Goal: Complete application form: Complete application form

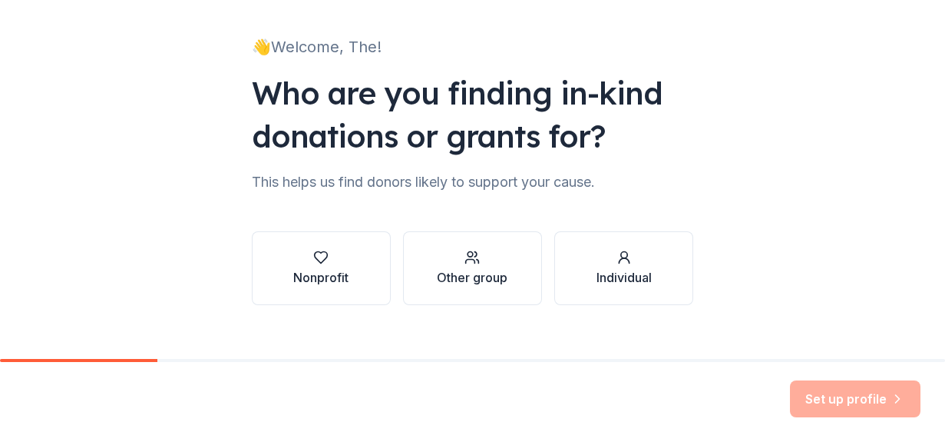
scroll to position [108, 0]
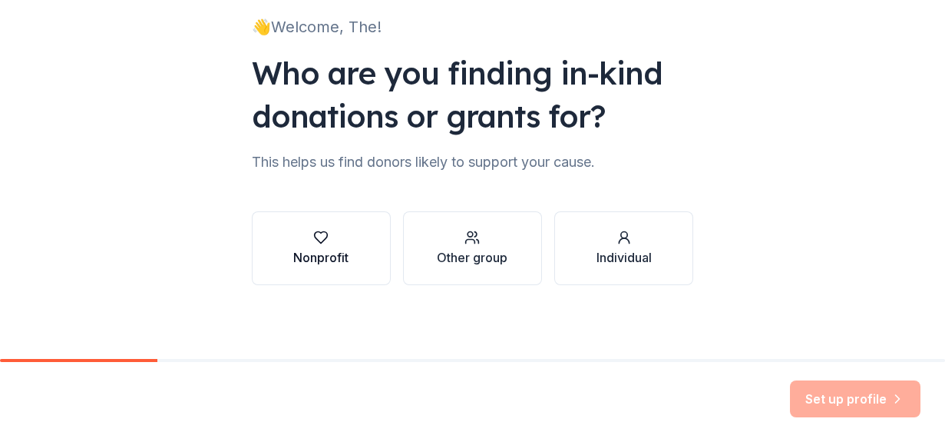
click at [325, 251] on div "Nonprofit" at bounding box center [320, 257] width 55 height 18
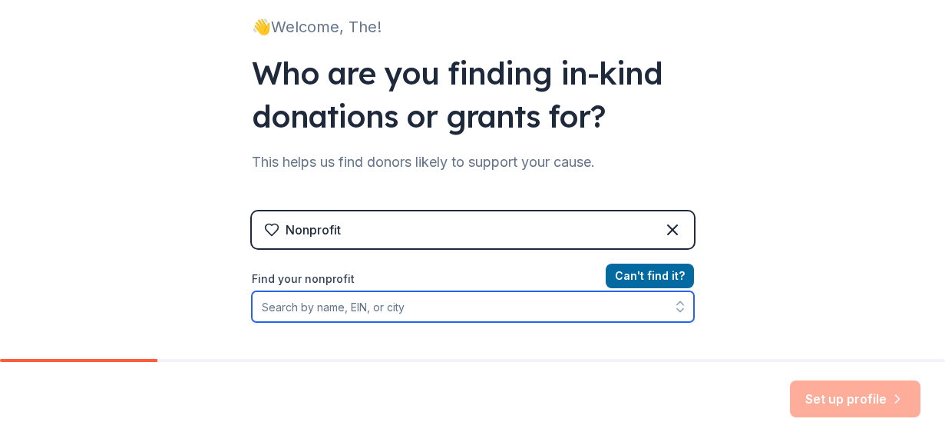
click at [546, 313] on input "Find your nonprofit" at bounding box center [473, 306] width 442 height 31
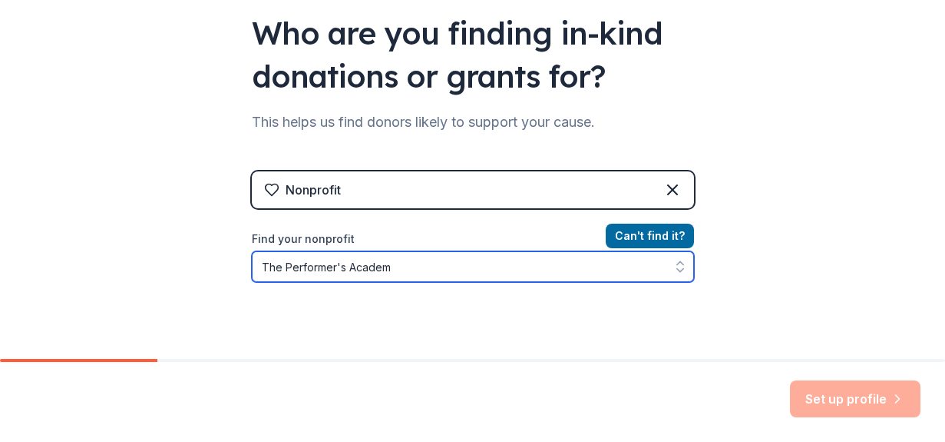
type input "The Performer's Academy"
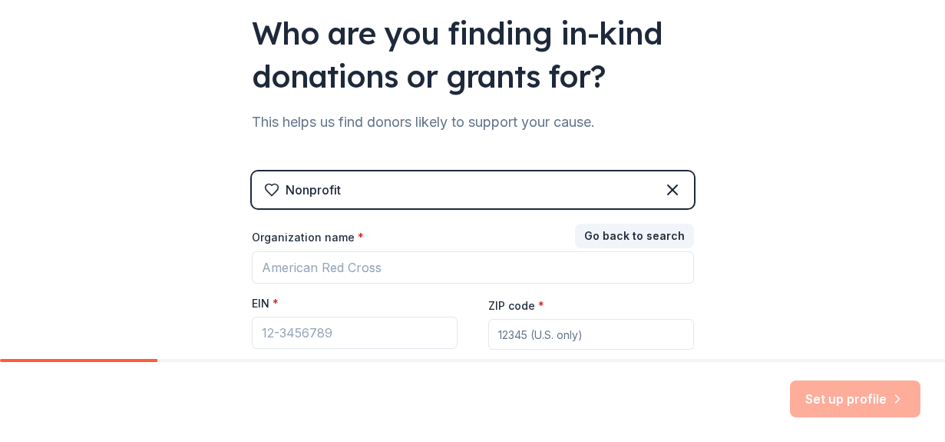
click at [408, 190] on div "Nonprofit" at bounding box center [473, 189] width 442 height 37
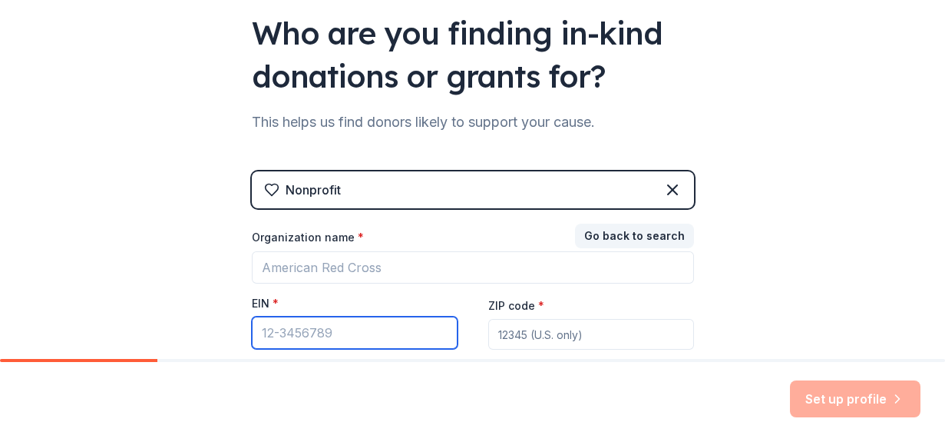
click at [316, 329] on input "EIN *" at bounding box center [355, 332] width 206 height 32
paste input "text"
click at [306, 329] on input "EIN *" at bounding box center [355, 332] width 206 height 32
paste input "[US_EMPLOYER_IDENTIFICATION_NUMBER]"
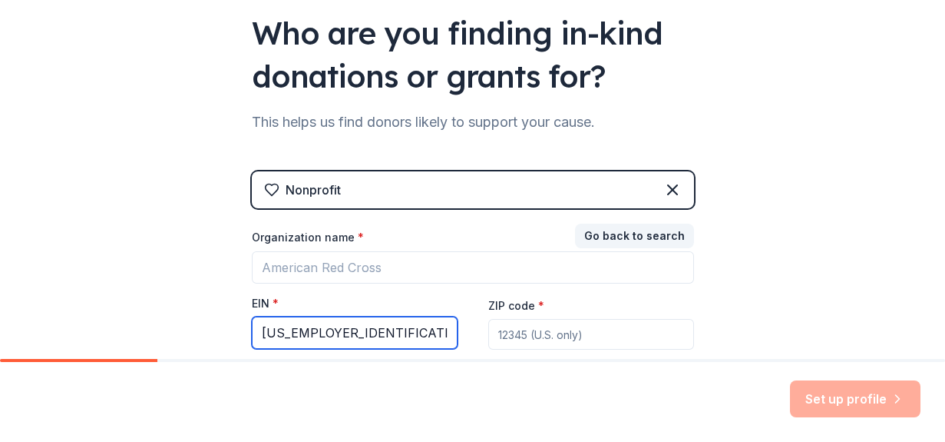
type input "[US_EMPLOYER_IDENTIFICATION_NUMBER]"
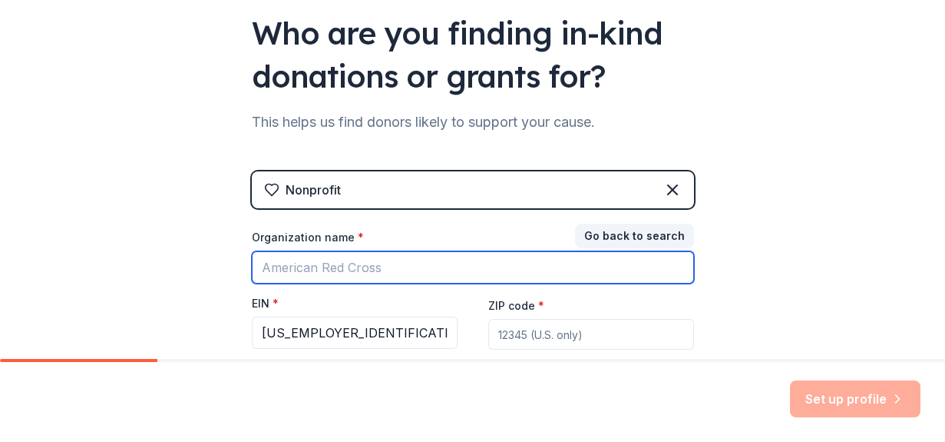
click at [382, 270] on input "Organization name *" at bounding box center [473, 267] width 442 height 32
type input "The Performer's Academy"
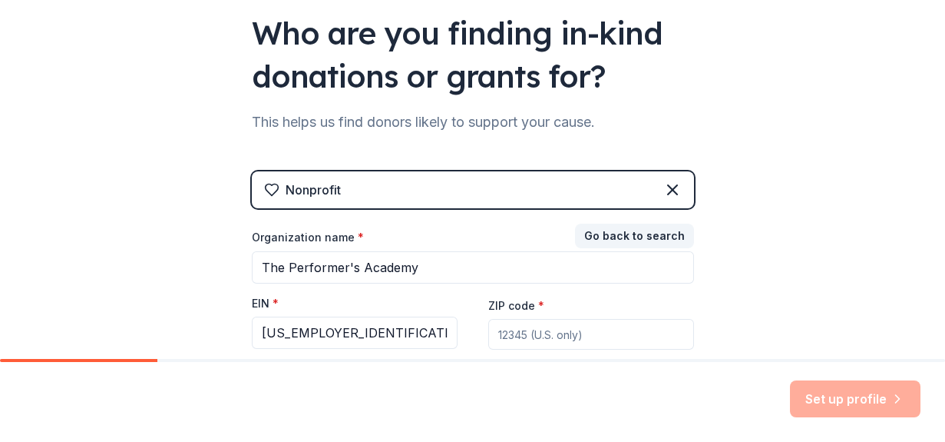
click at [533, 336] on input "ZIP code *" at bounding box center [591, 334] width 206 height 31
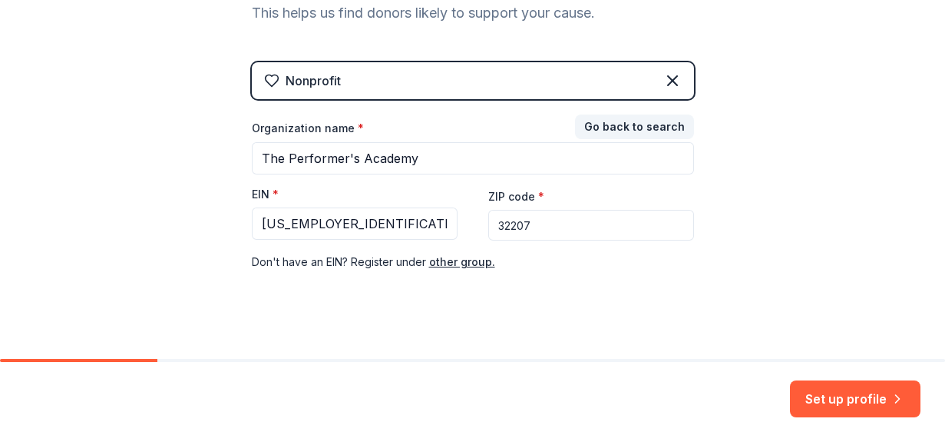
scroll to position [272, 0]
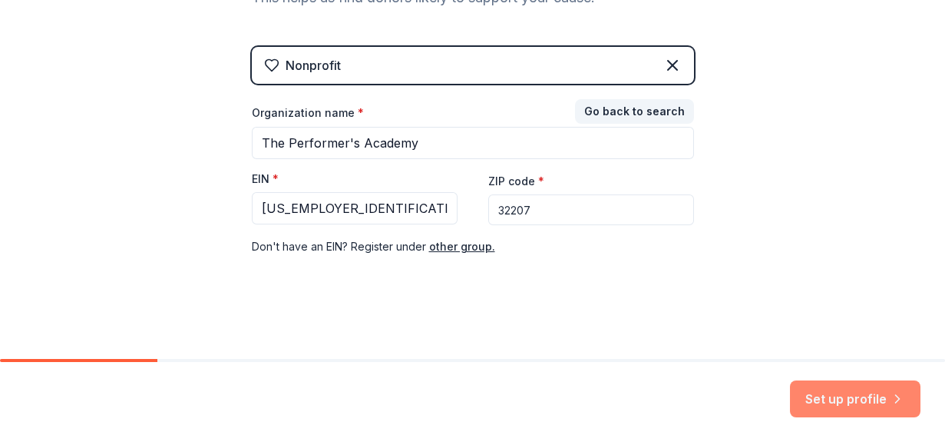
type input "32207"
click at [823, 405] on button "Set up profile" at bounding box center [855, 398] width 131 height 37
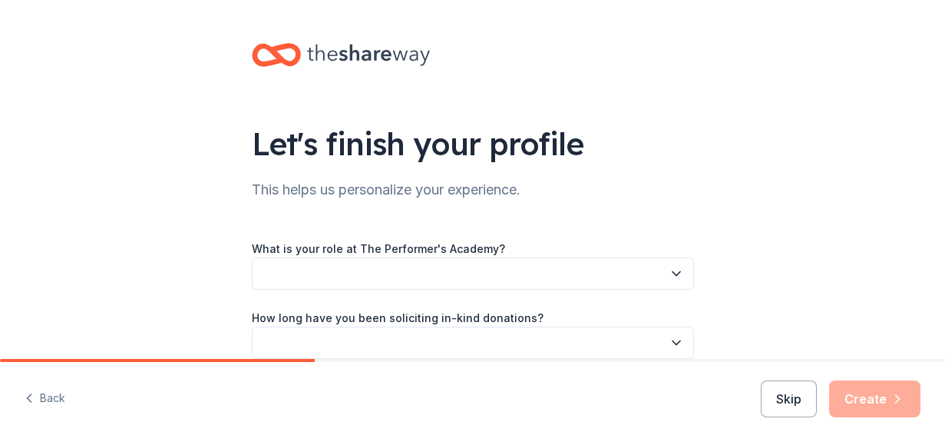
click at [629, 279] on button "button" at bounding box center [473, 273] width 442 height 32
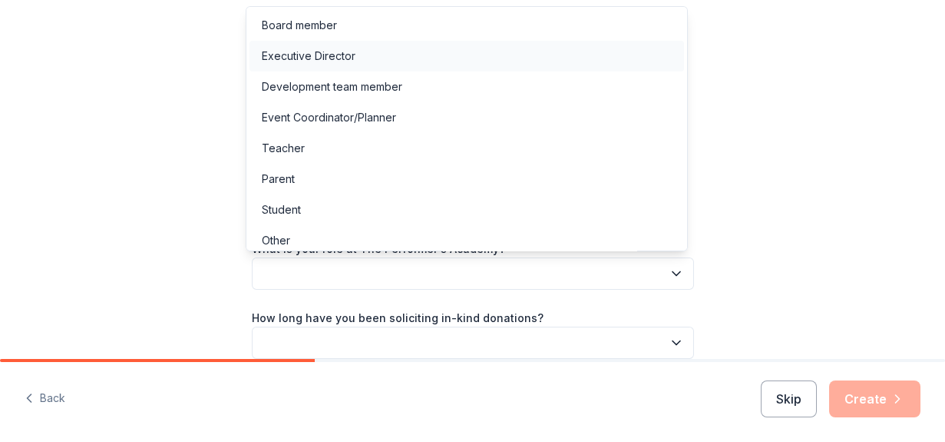
click at [536, 48] on div "Executive Director" at bounding box center [467, 56] width 435 height 31
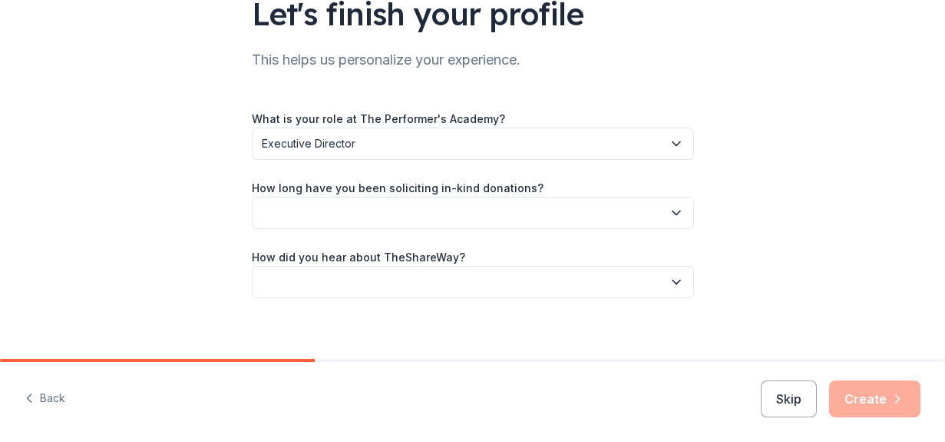
scroll to position [140, 0]
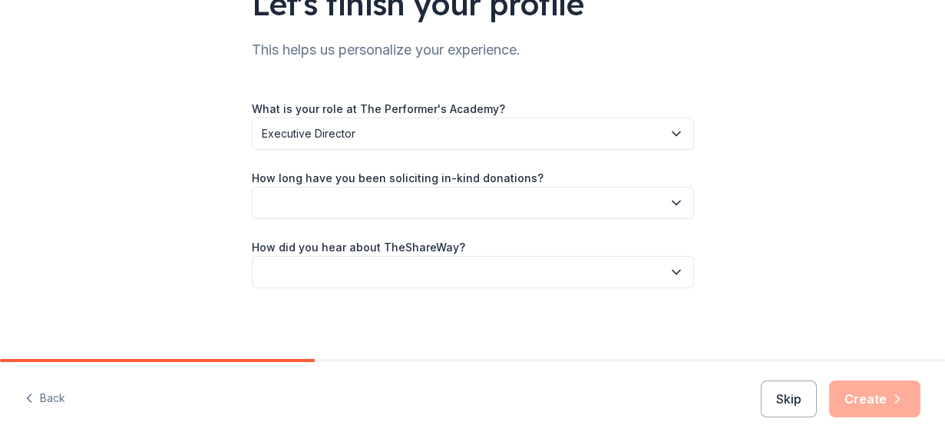
click at [674, 208] on icon "button" at bounding box center [676, 202] width 15 height 15
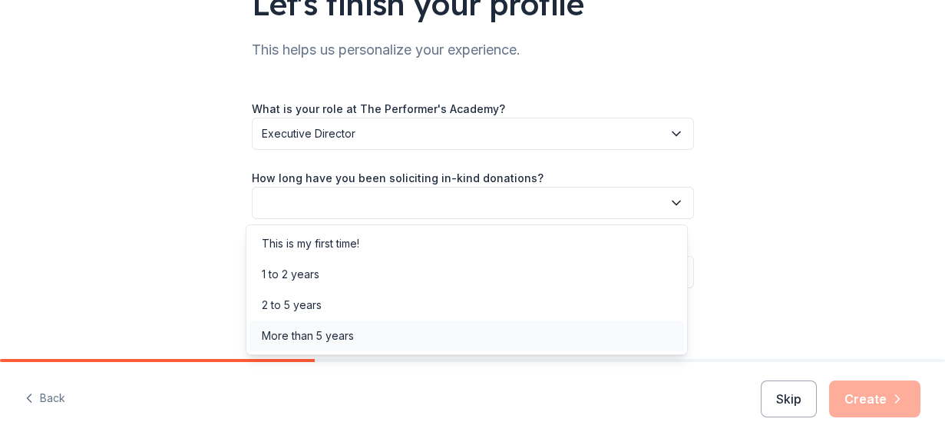
click at [476, 338] on div "More than 5 years" at bounding box center [467, 335] width 435 height 31
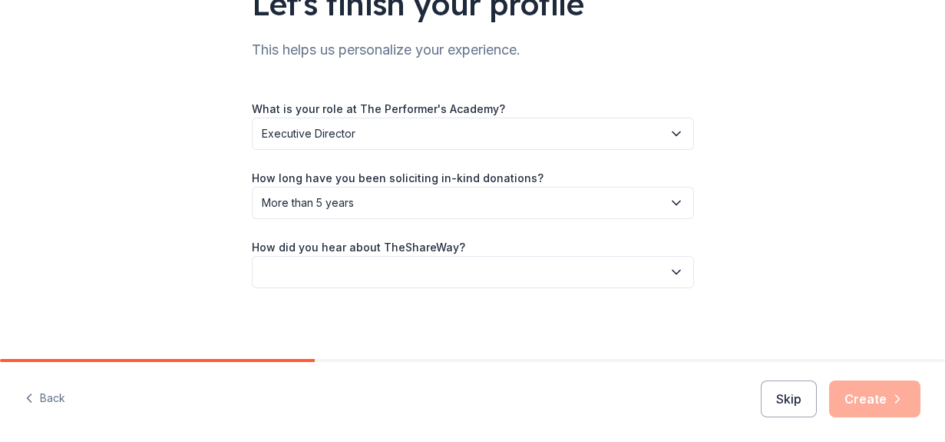
click at [669, 277] on icon "button" at bounding box center [676, 271] width 15 height 15
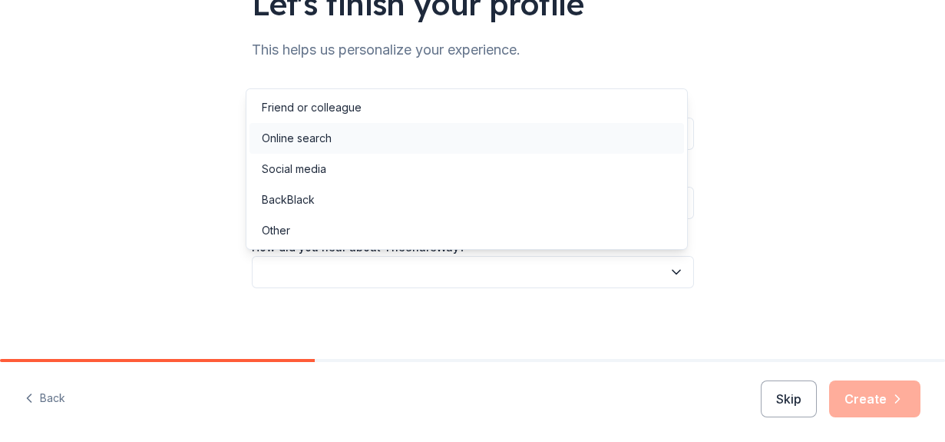
click at [532, 146] on div "Online search" at bounding box center [467, 138] width 435 height 31
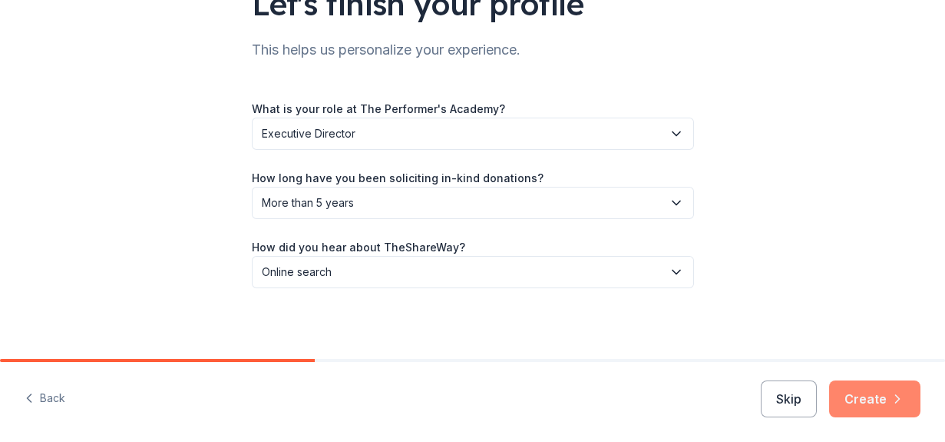
click at [874, 393] on button "Create" at bounding box center [874, 398] width 91 height 37
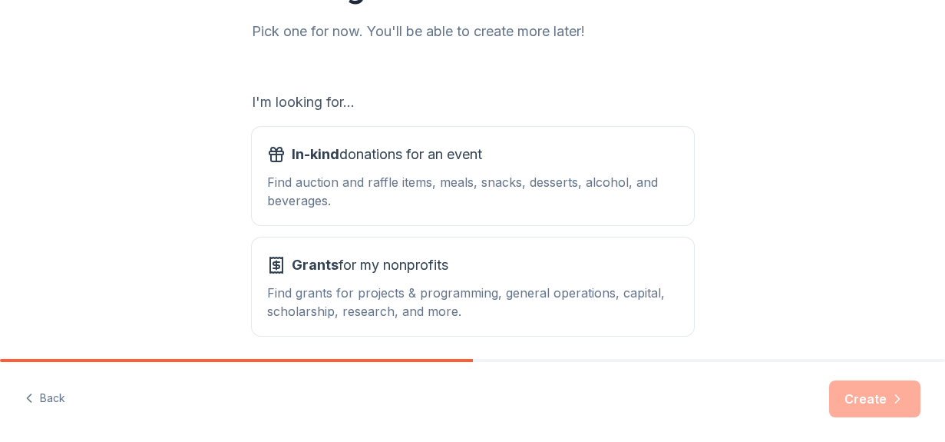
scroll to position [215, 0]
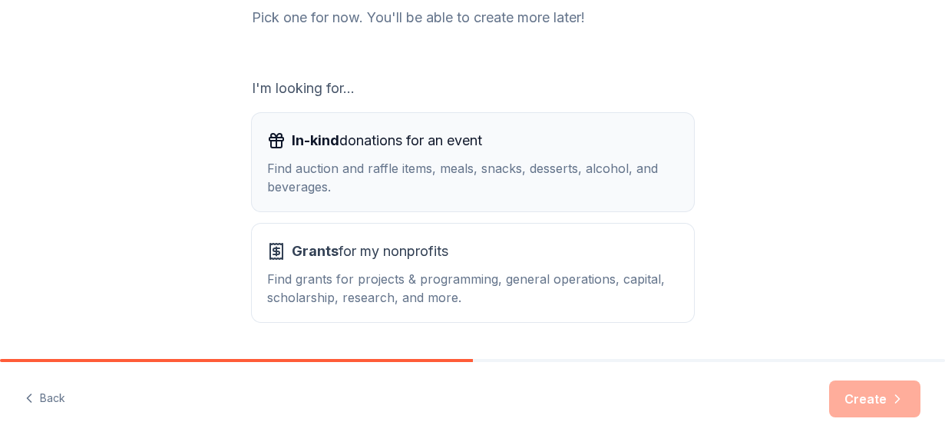
click at [456, 174] on div "Find auction and raffle items, meals, snacks, desserts, alcohol, and beverages." at bounding box center [473, 177] width 412 height 37
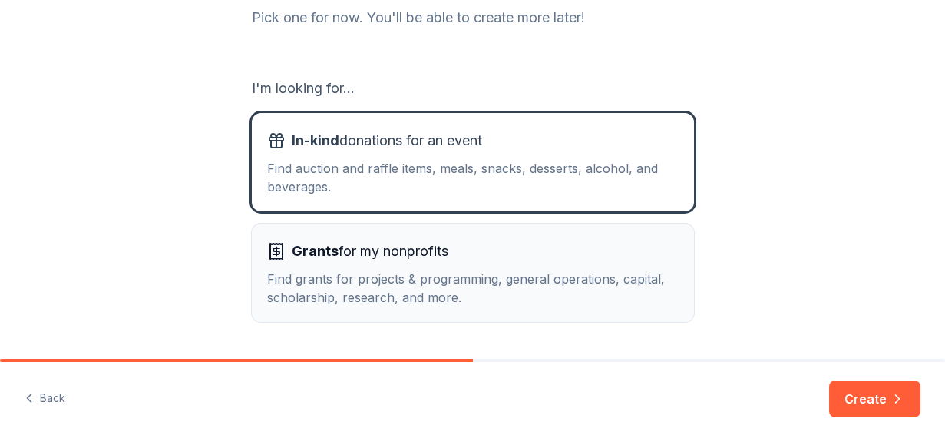
click at [444, 266] on div "Grants for my nonprofits Find grants for projects & programming, general operat…" at bounding box center [473, 273] width 412 height 68
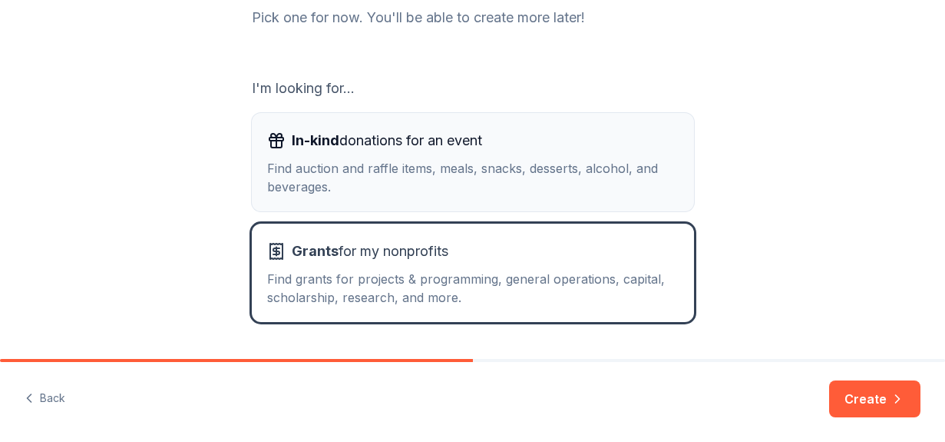
click at [434, 170] on div "Find auction and raffle items, meals, snacks, desserts, alcohol, and beverages." at bounding box center [473, 177] width 412 height 37
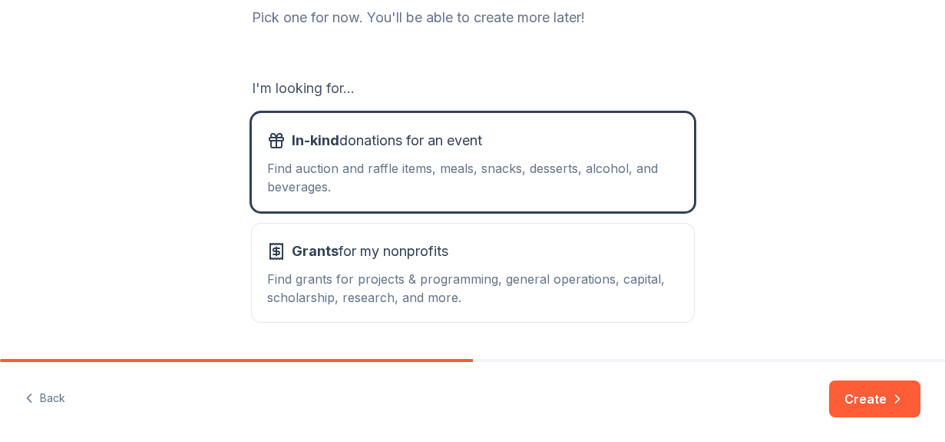
scroll to position [261, 0]
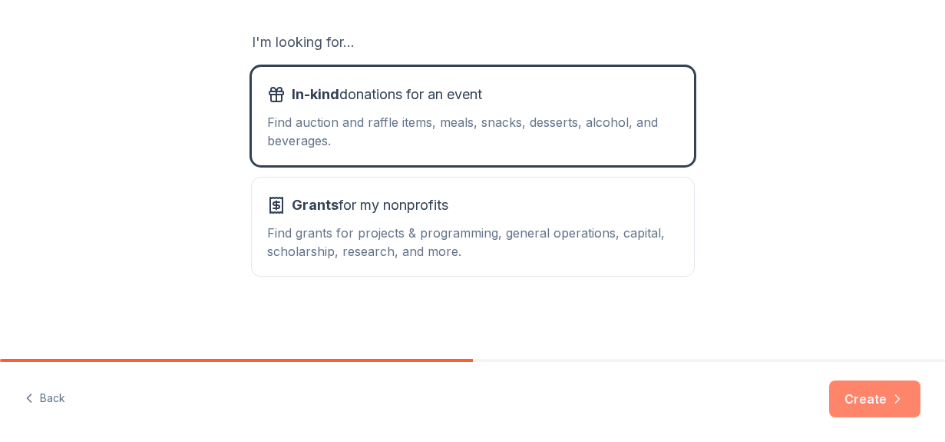
click at [862, 397] on button "Create" at bounding box center [874, 398] width 91 height 37
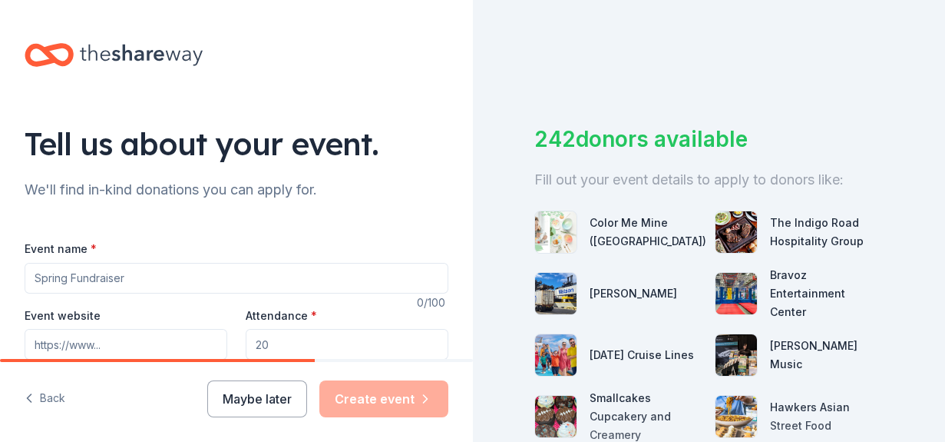
click at [230, 290] on input "Event name *" at bounding box center [237, 278] width 424 height 31
type input "The Opportunity Project"
click at [114, 336] on input "Event website" at bounding box center [126, 344] width 203 height 31
type input "[DOMAIN_NAME]"
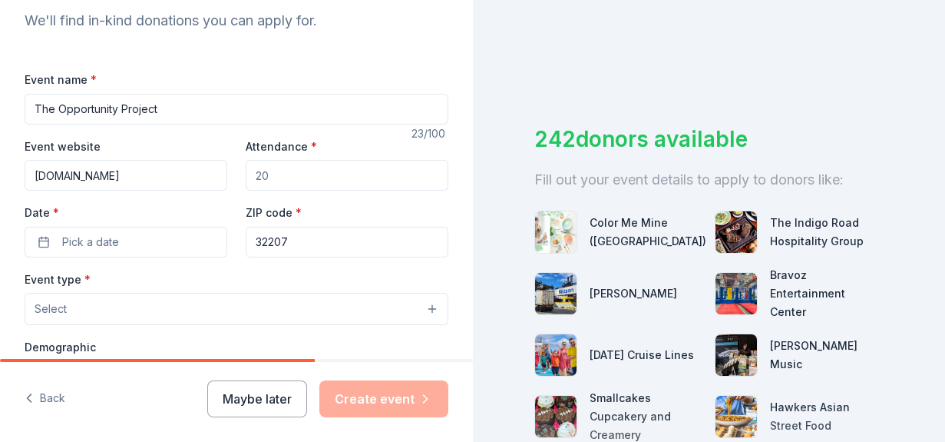
scroll to position [173, 0]
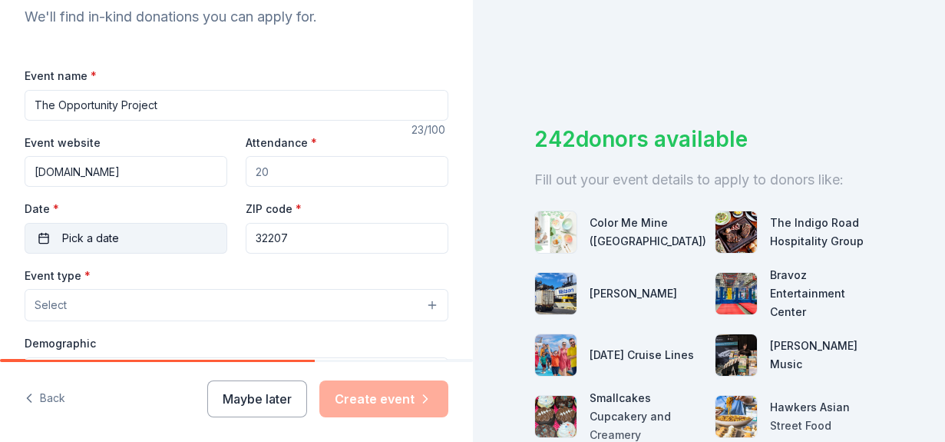
click at [163, 229] on button "Pick a date" at bounding box center [126, 238] width 203 height 31
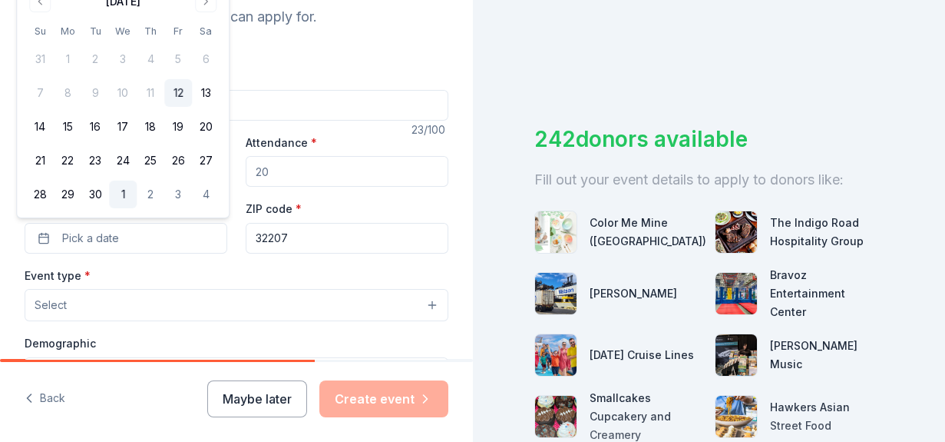
click at [131, 193] on button "1" at bounding box center [123, 194] width 28 height 28
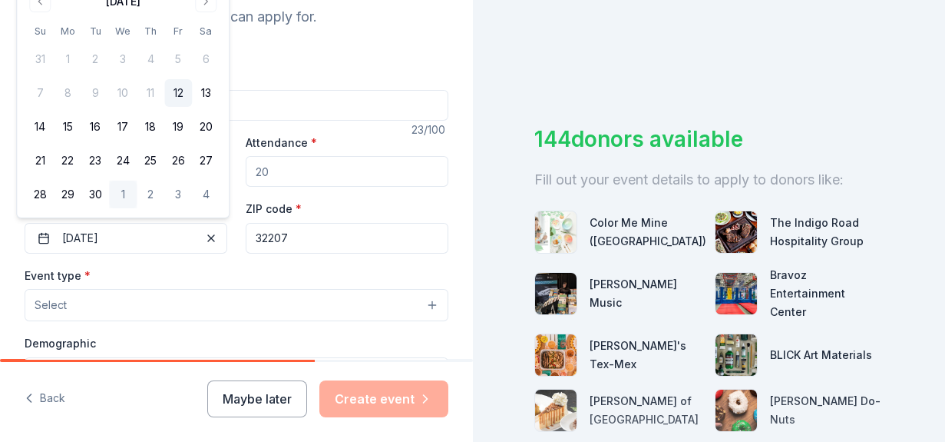
click at [210, 303] on button "Select" at bounding box center [237, 305] width 424 height 32
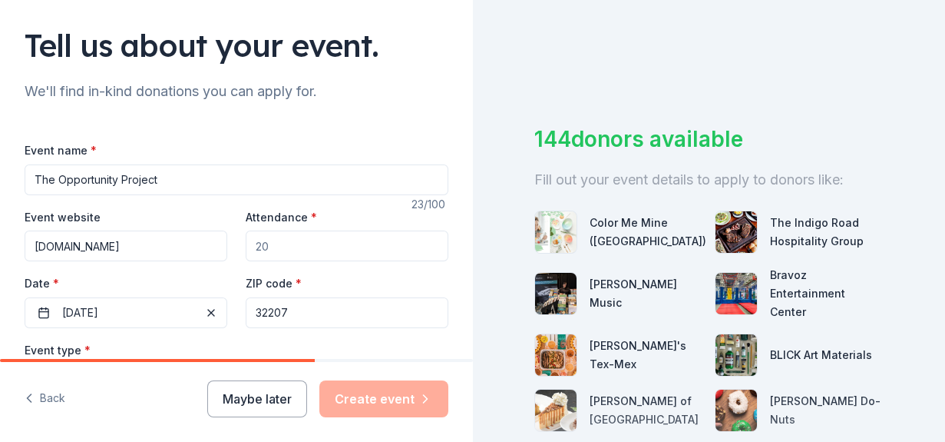
scroll to position [112, 0]
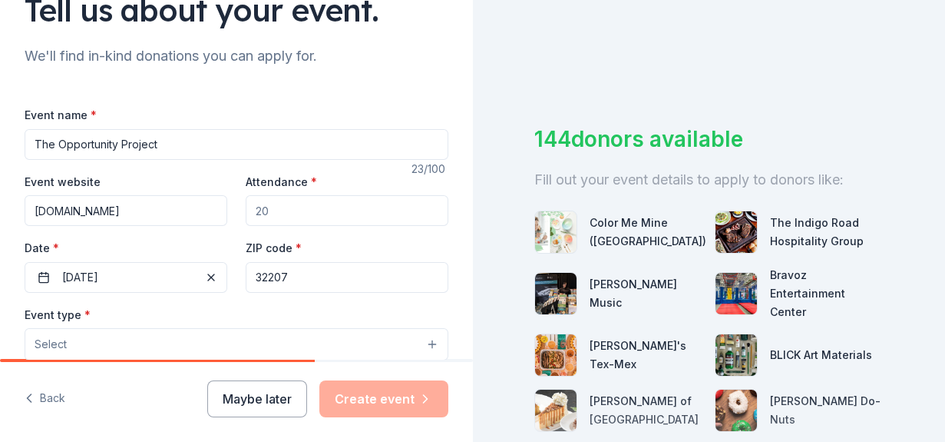
click at [178, 143] on input "The Opportunity Project" at bounding box center [237, 144] width 424 height 31
type input "Creative Genius Free AfterSchool Program"
click at [268, 211] on input "Attendance *" at bounding box center [347, 210] width 203 height 31
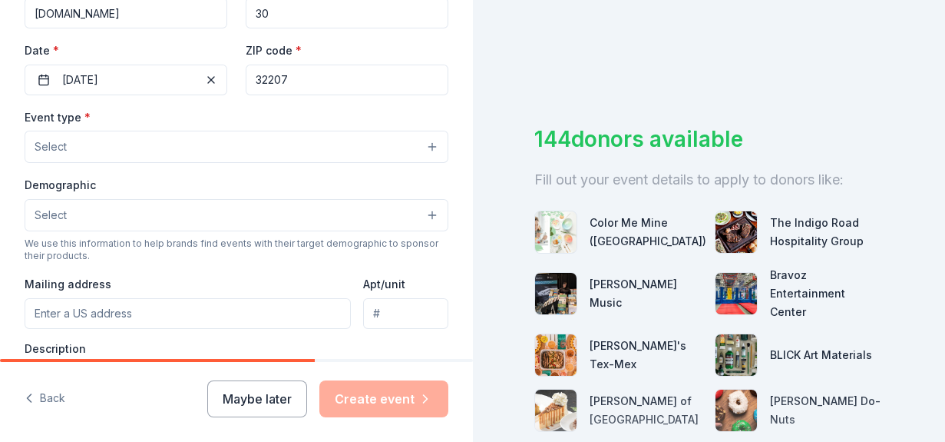
scroll to position [332, 0]
type input "30"
click at [407, 154] on button "Select" at bounding box center [237, 146] width 424 height 32
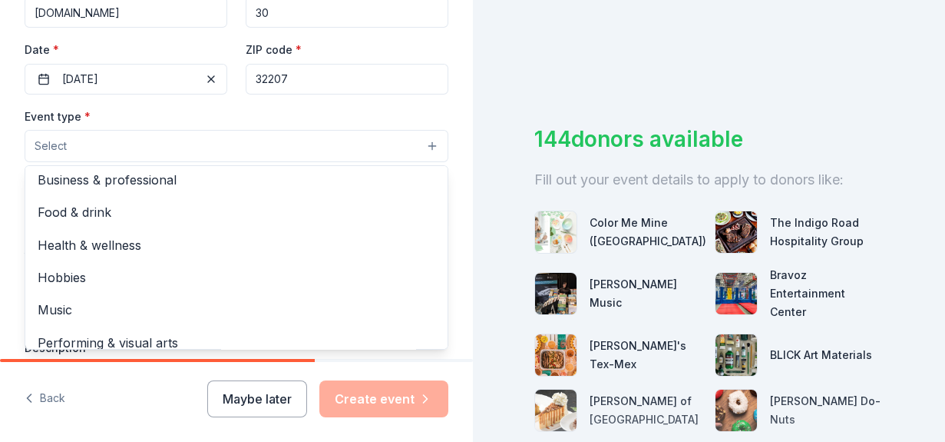
scroll to position [50, 0]
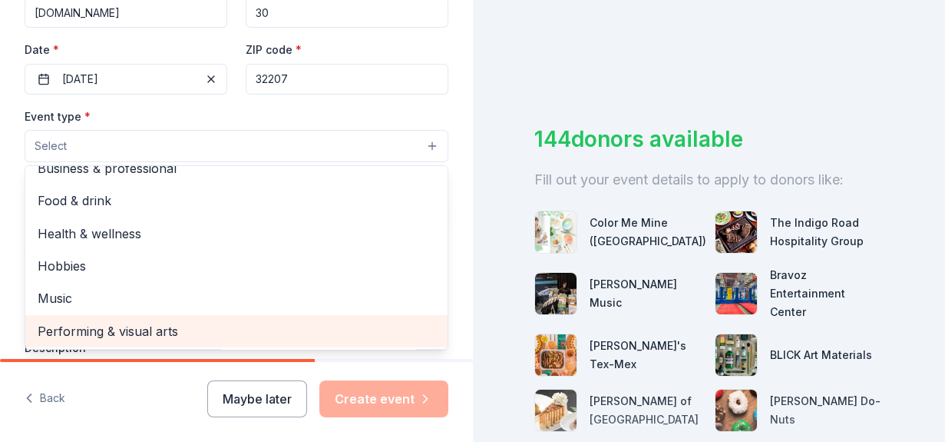
click at [265, 335] on span "Performing & visual arts" at bounding box center [237, 331] width 398 height 20
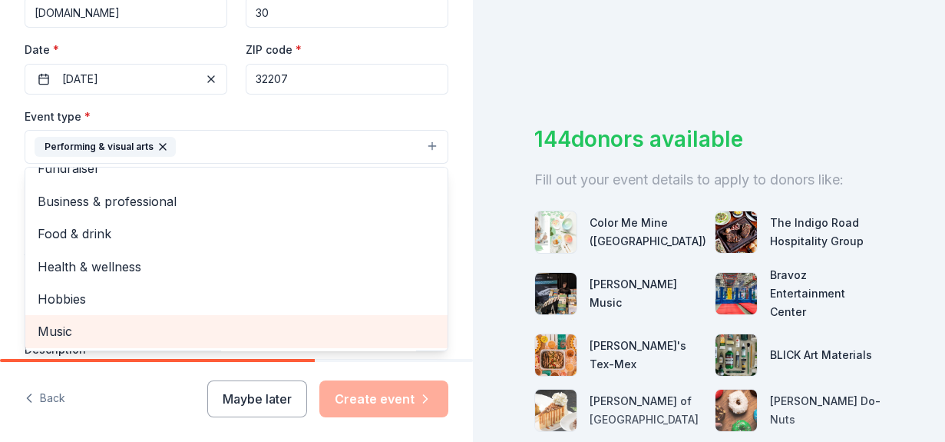
scroll to position [18, 0]
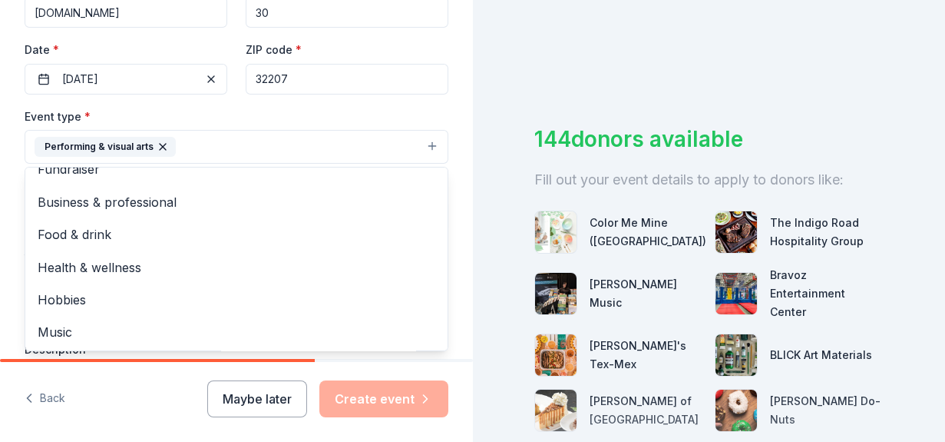
click at [458, 189] on div "Tell us about your event. We'll find in-kind donations you can apply for. Event…" at bounding box center [236, 180] width 473 height 1024
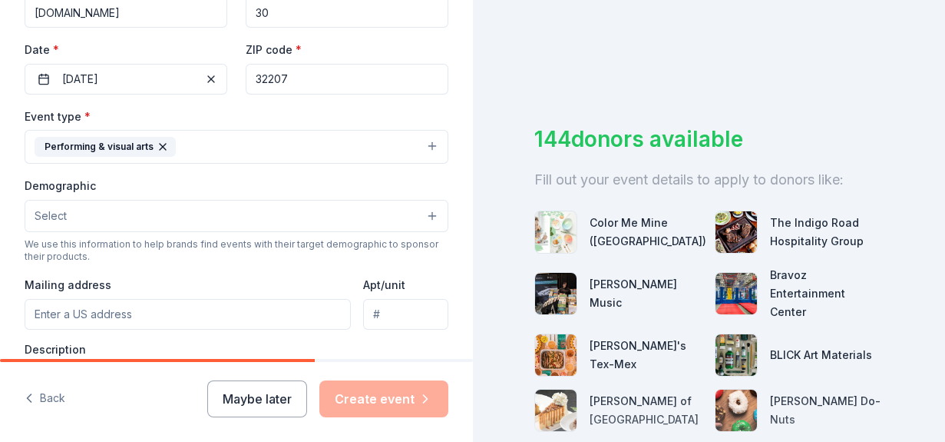
click at [413, 217] on button "Select" at bounding box center [237, 216] width 424 height 32
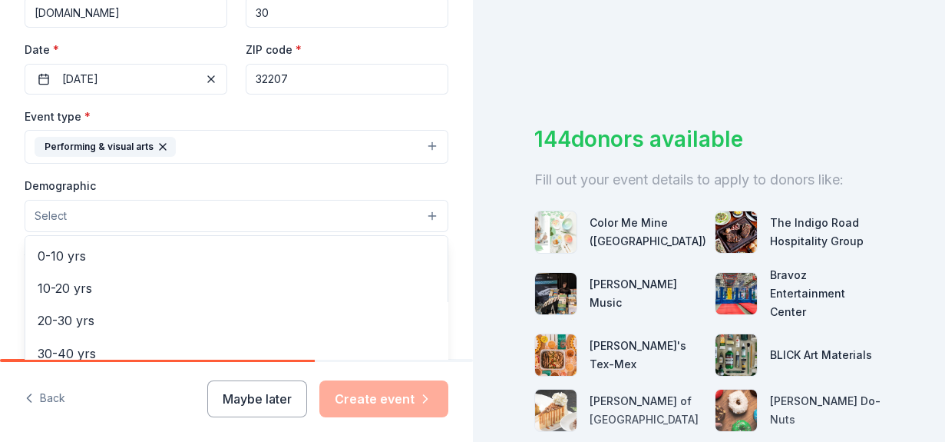
scroll to position [128, 0]
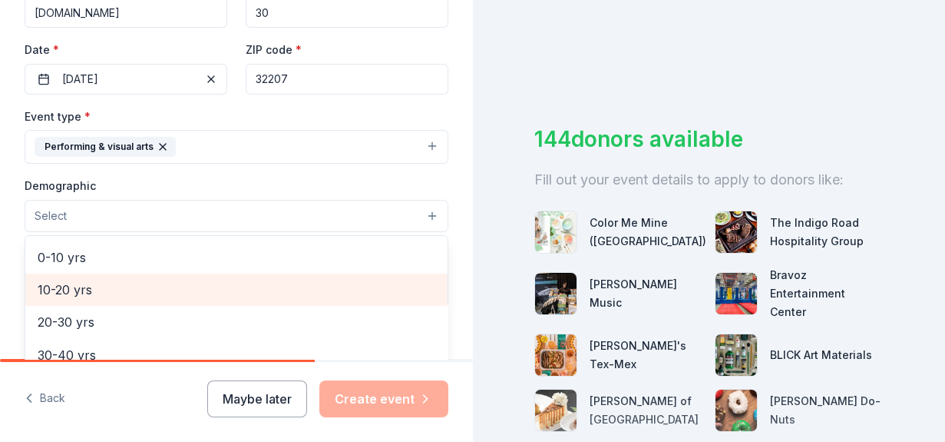
click at [296, 286] on span "10-20 yrs" at bounding box center [237, 290] width 398 height 20
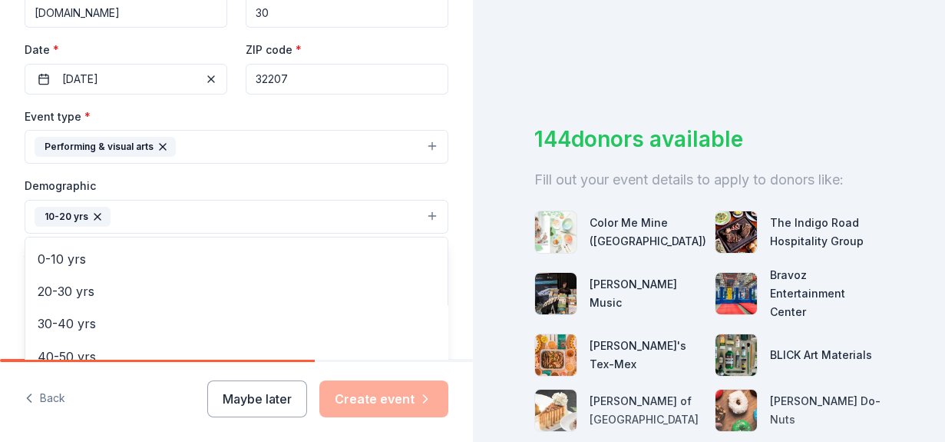
click at [444, 231] on div "Tell us about your event. We'll find in-kind donations you can apply for. Event…" at bounding box center [236, 180] width 473 height 1025
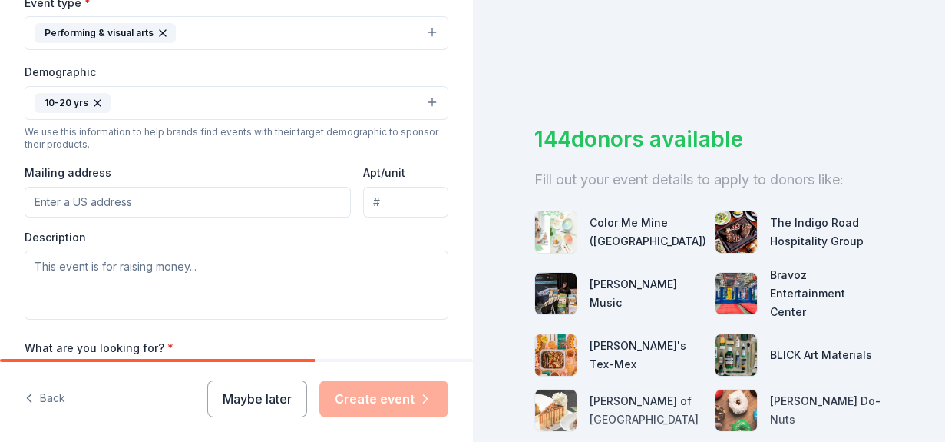
scroll to position [455, 0]
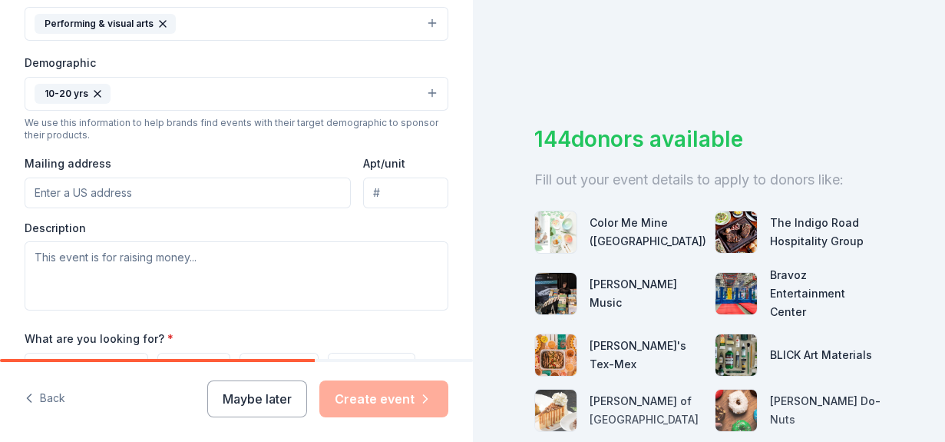
click at [210, 188] on input "Mailing address" at bounding box center [188, 192] width 326 height 31
type input "3674 Beach Boulevard, Jacksonville, FL, 32207"
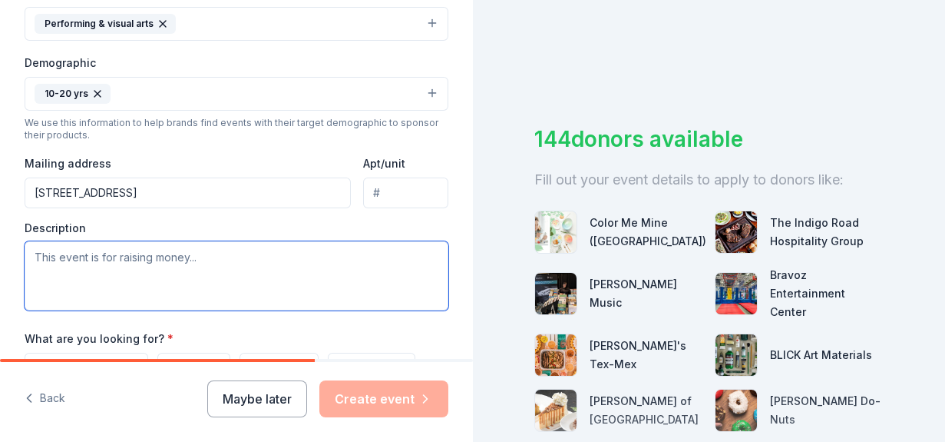
click at [190, 253] on textarea at bounding box center [237, 275] width 424 height 69
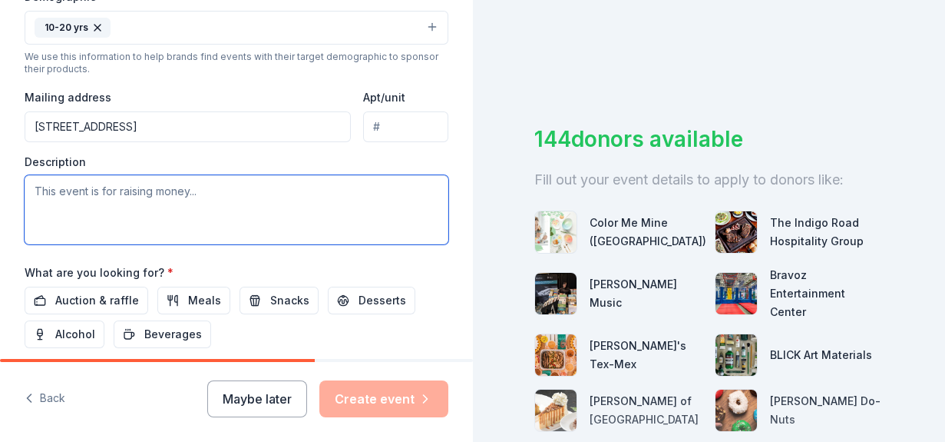
scroll to position [548, 0]
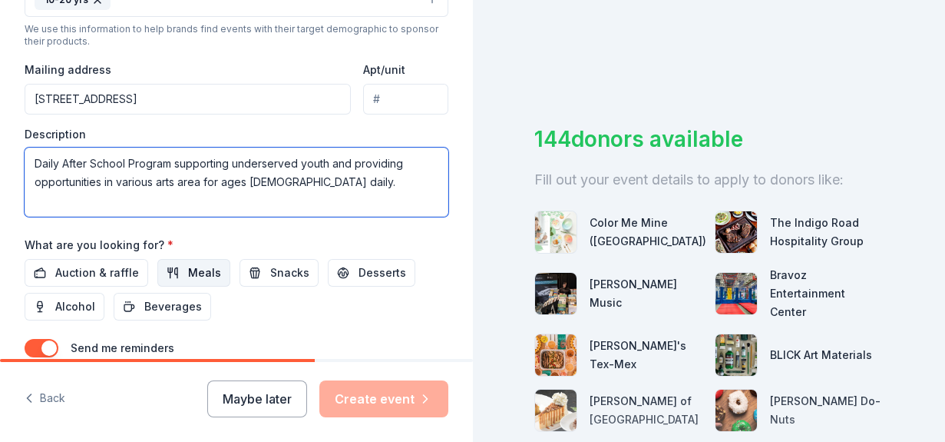
type textarea "Daily After School Program supporting underserved youth and providing opportuni…"
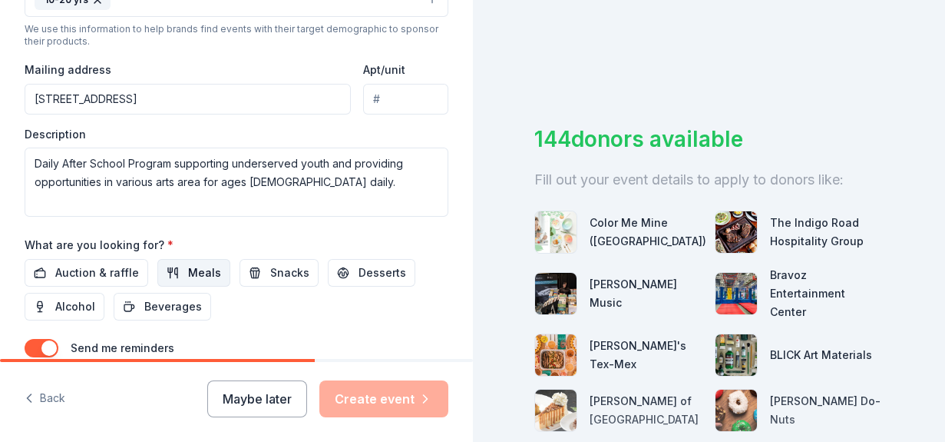
click at [196, 267] on span "Meals" at bounding box center [204, 272] width 33 height 18
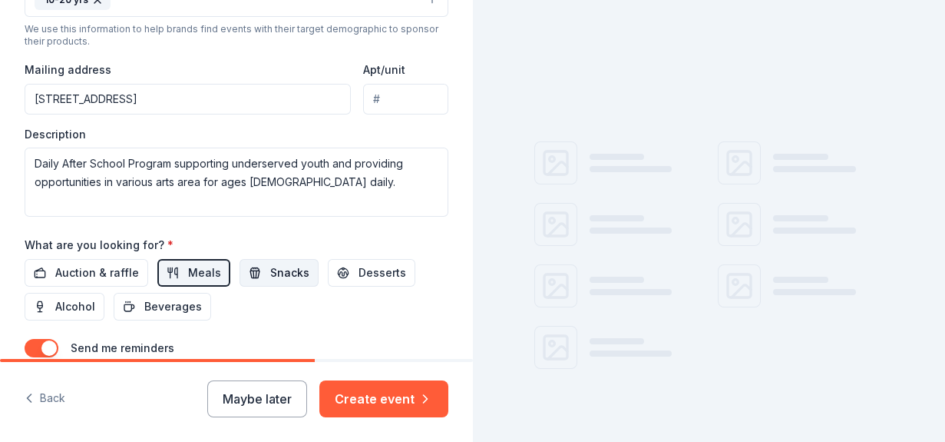
click at [273, 266] on span "Snacks" at bounding box center [289, 272] width 39 height 18
click at [366, 268] on span "Desserts" at bounding box center [383, 272] width 48 height 18
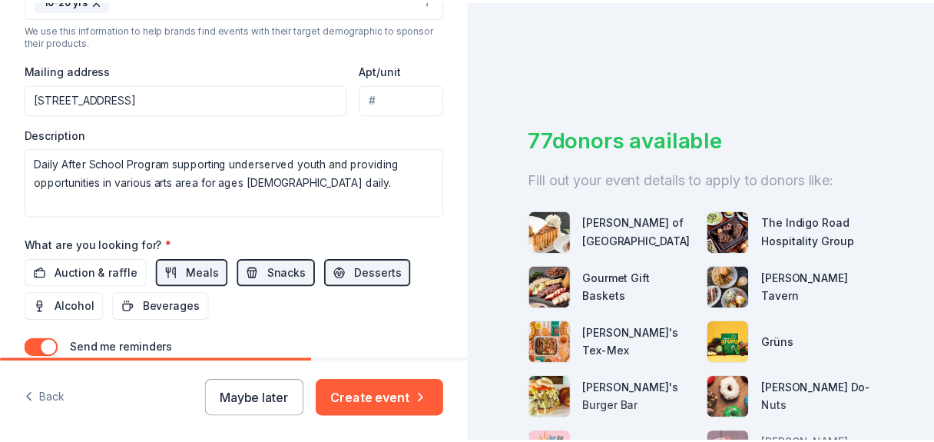
scroll to position [660, 0]
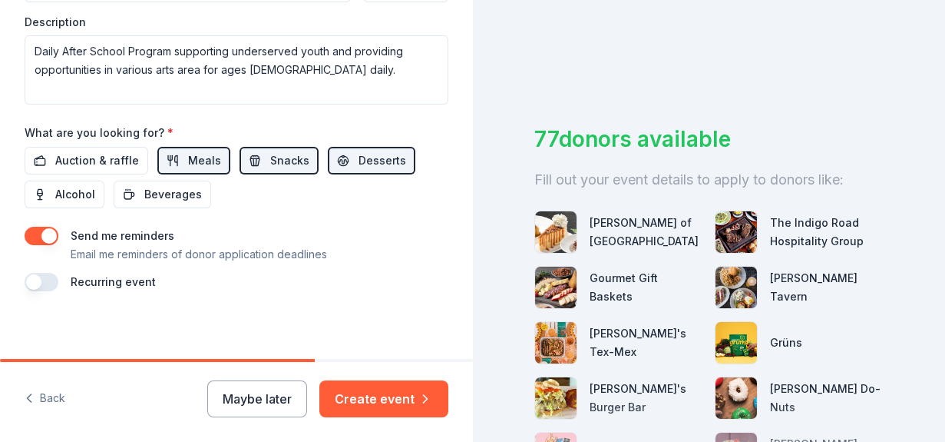
click at [51, 281] on button "button" at bounding box center [42, 282] width 34 height 18
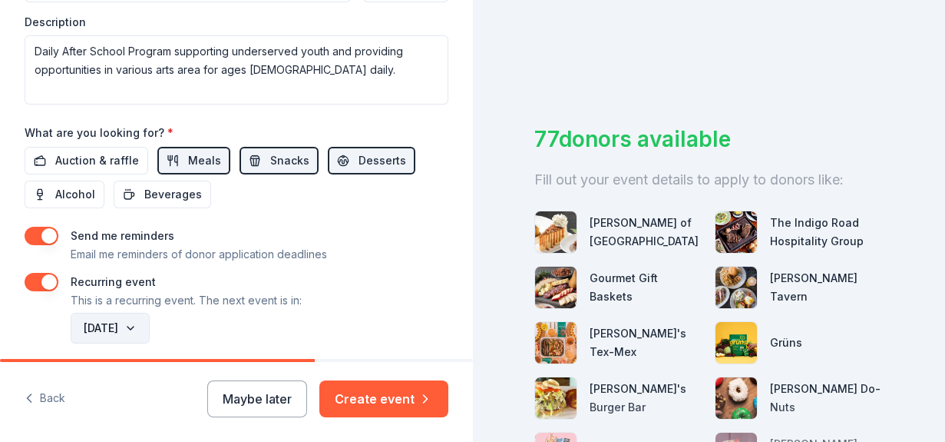
click at [150, 326] on button "October 2026" at bounding box center [110, 328] width 79 height 31
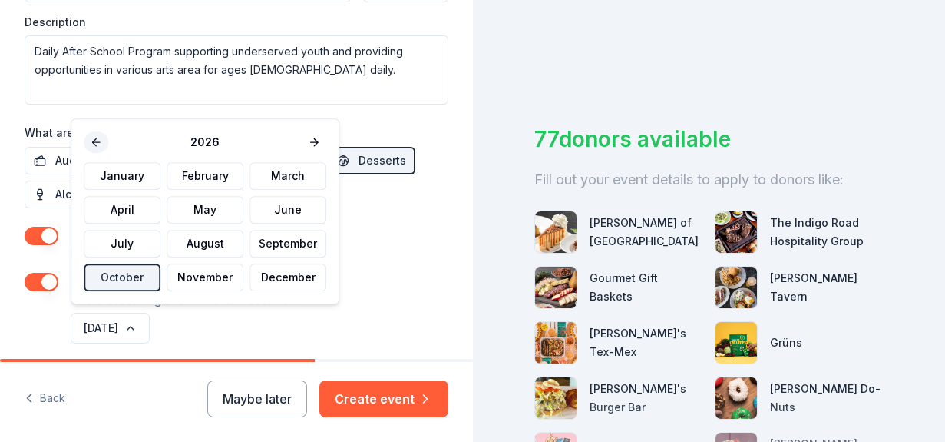
click at [99, 145] on button at bounding box center [96, 142] width 25 height 22
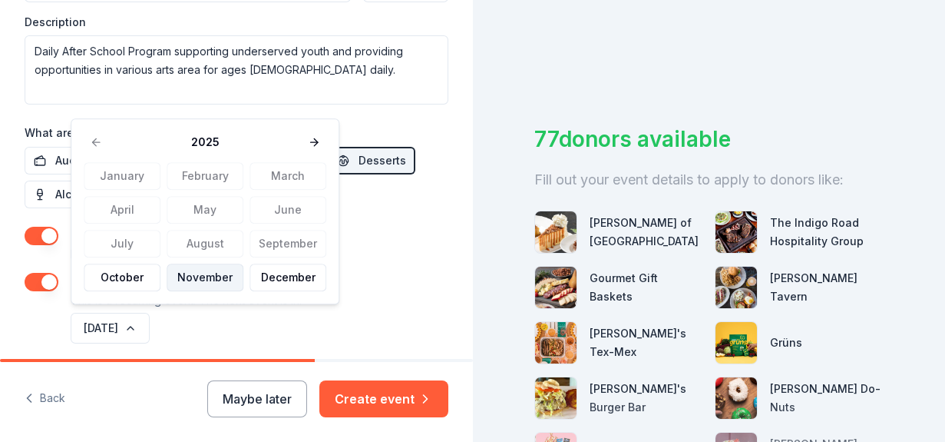
click at [217, 275] on button "November" at bounding box center [205, 277] width 77 height 28
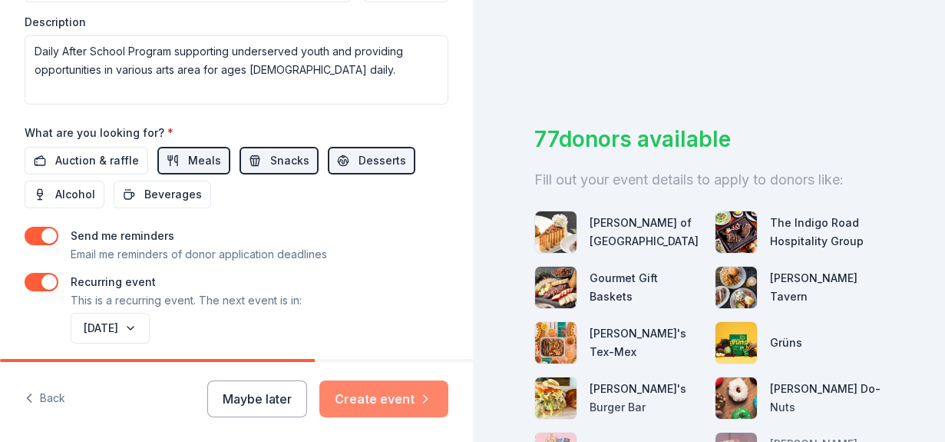
click at [396, 403] on button "Create event" at bounding box center [383, 398] width 129 height 37
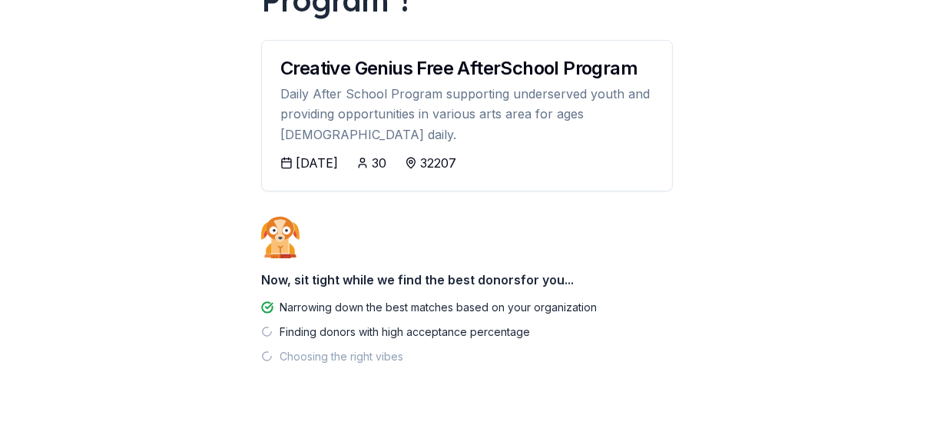
scroll to position [209, 0]
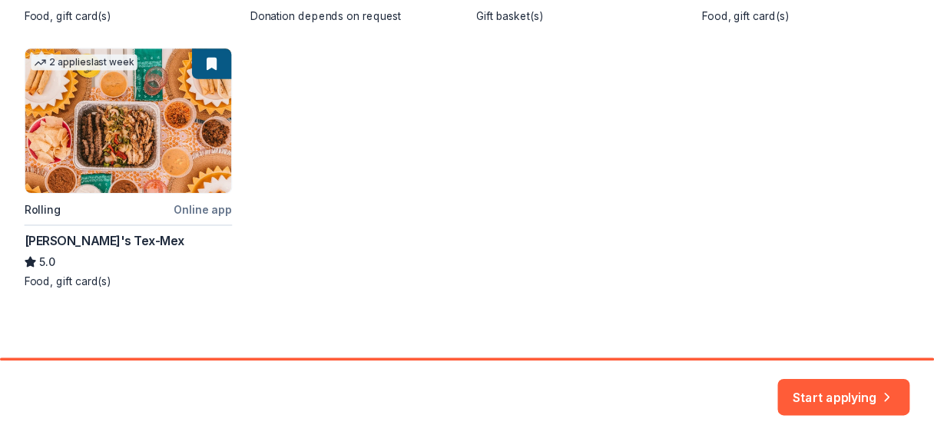
scroll to position [540, 0]
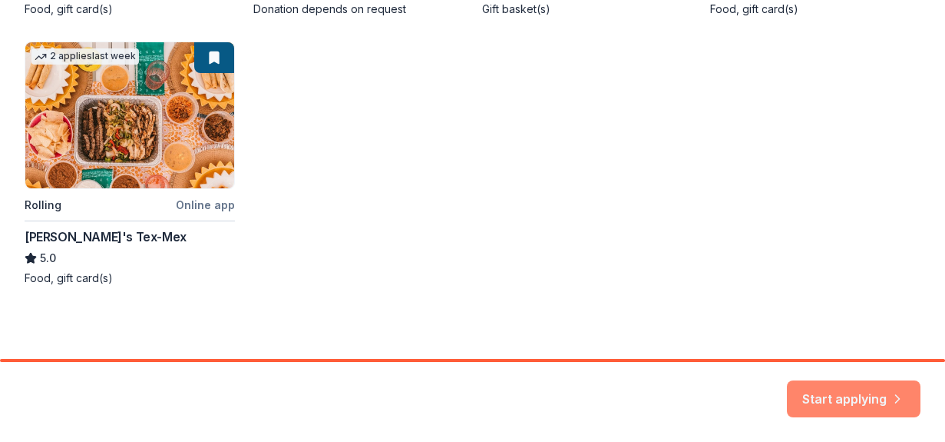
click at [821, 383] on button "Start applying" at bounding box center [854, 389] width 134 height 37
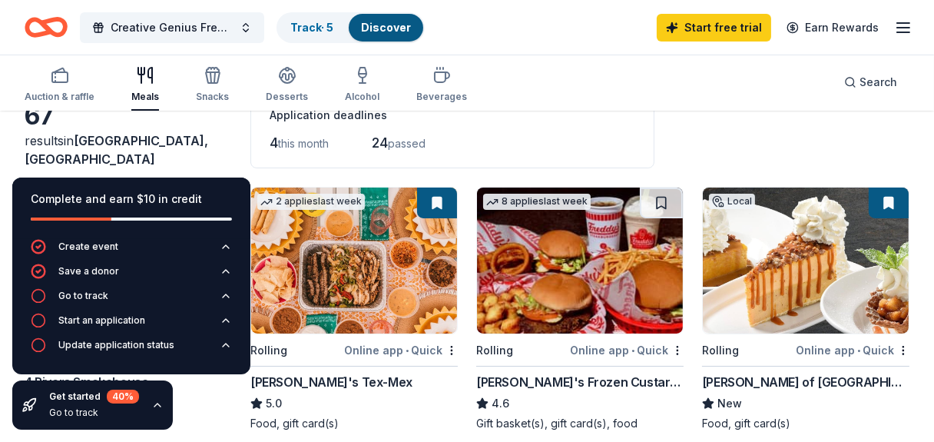
scroll to position [93, 0]
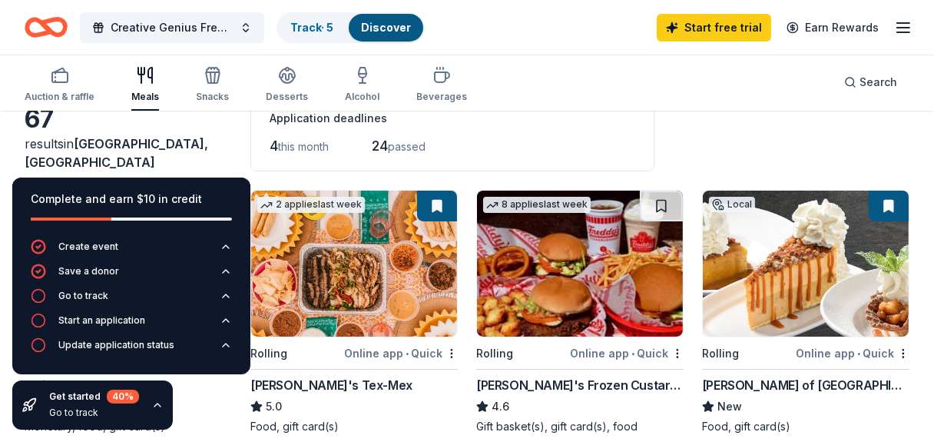
click at [600, 167] on div "Application deadlines 4 this month 24 passed" at bounding box center [452, 133] width 404 height 75
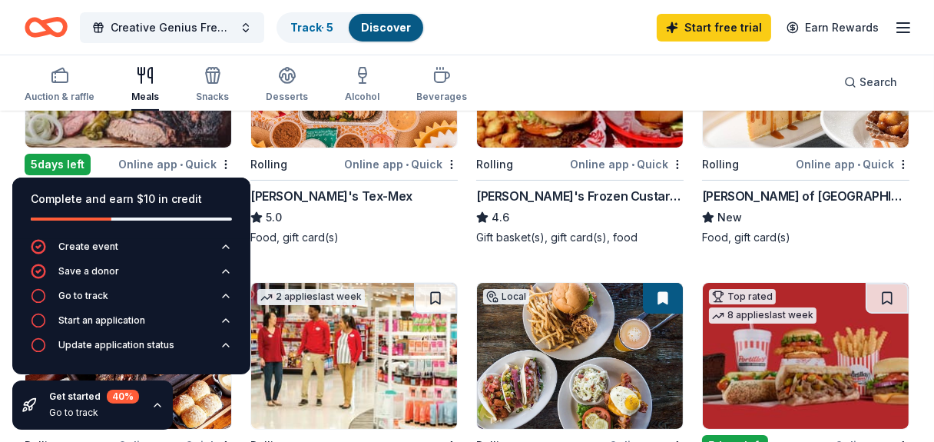
scroll to position [301, 0]
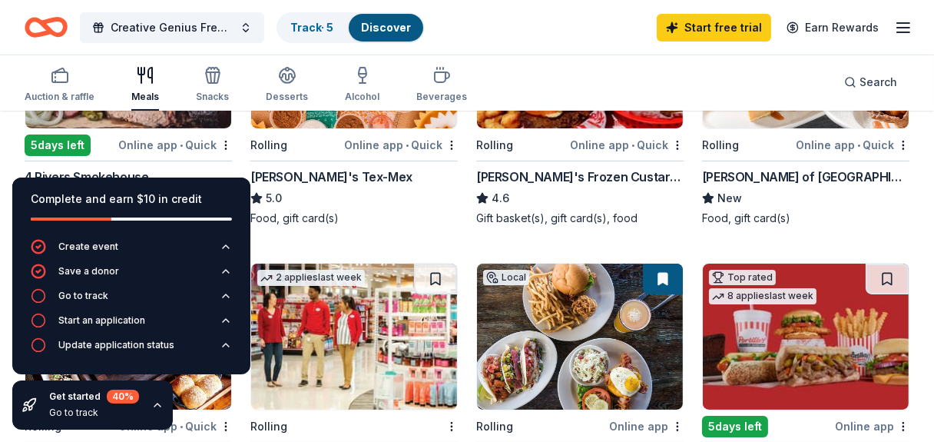
click at [127, 121] on img at bounding box center [128, 55] width 206 height 146
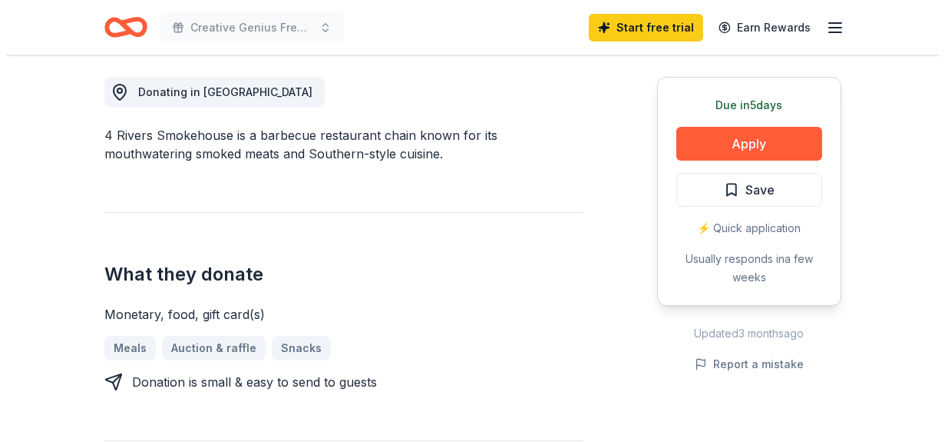
scroll to position [409, 0]
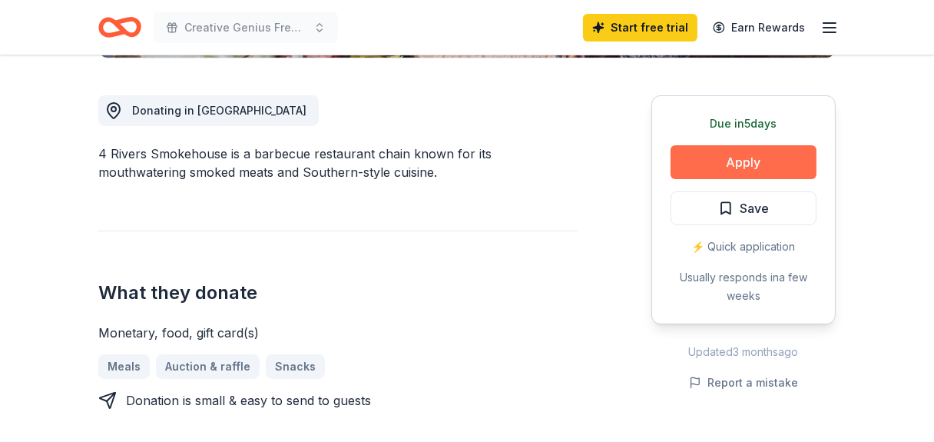
click at [780, 160] on button "Apply" at bounding box center [743, 162] width 146 height 34
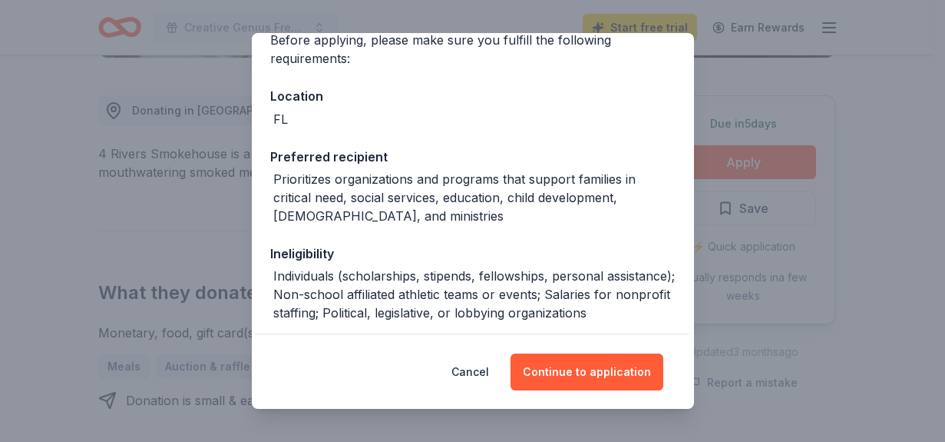
scroll to position [133, 0]
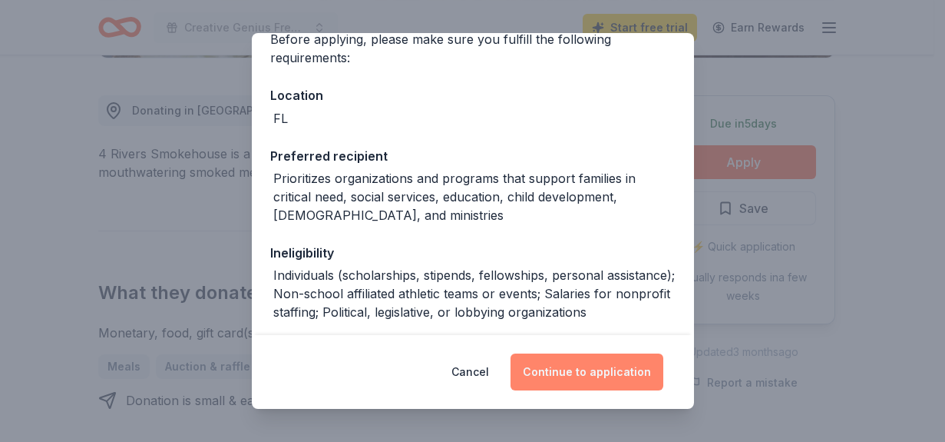
click at [606, 378] on button "Continue to application" at bounding box center [587, 371] width 153 height 37
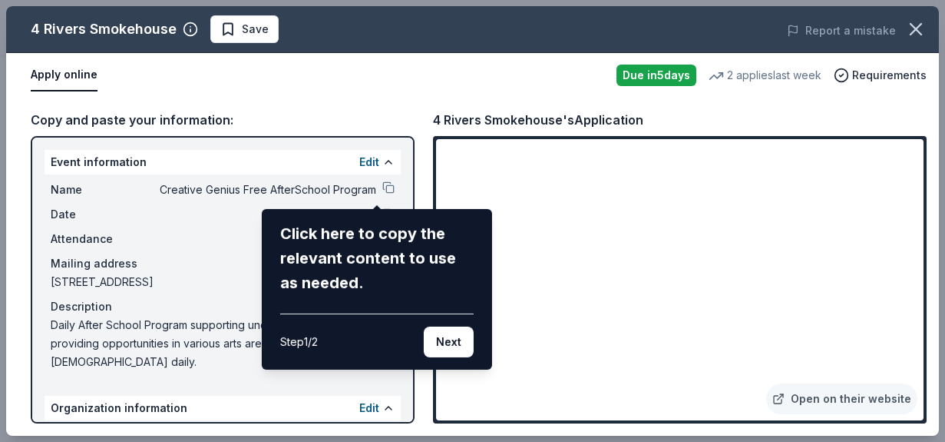
click at [412, 172] on div "4 Rivers Smokehouse Save Report a mistake Apply online Due [DATE] 2 applies las…" at bounding box center [472, 220] width 933 height 429
click at [402, 168] on div "4 Rivers Smokehouse Save Report a mistake Apply online Due [DATE] 2 applies las…" at bounding box center [472, 220] width 933 height 429
click at [673, 382] on div "4 Rivers Smokehouse Save Report a mistake Apply online Due [DATE] 2 applies las…" at bounding box center [472, 220] width 933 height 429
click at [437, 336] on button "Next" at bounding box center [449, 341] width 50 height 31
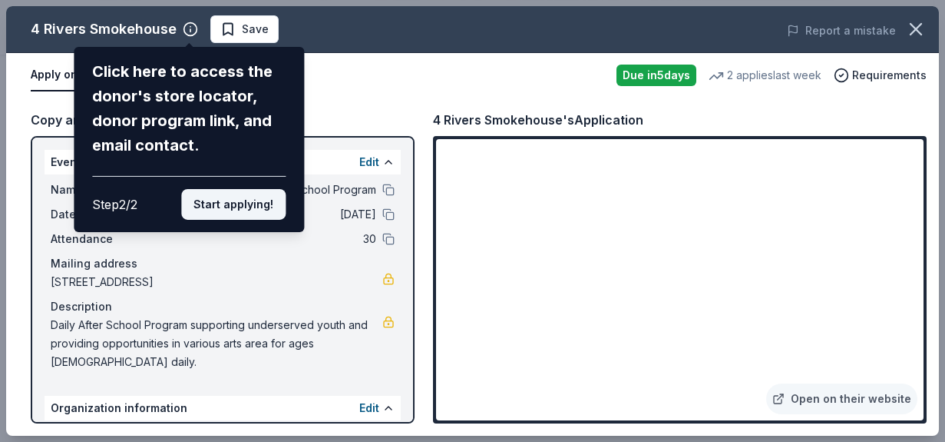
click at [247, 205] on button "Start applying!" at bounding box center [233, 204] width 104 height 31
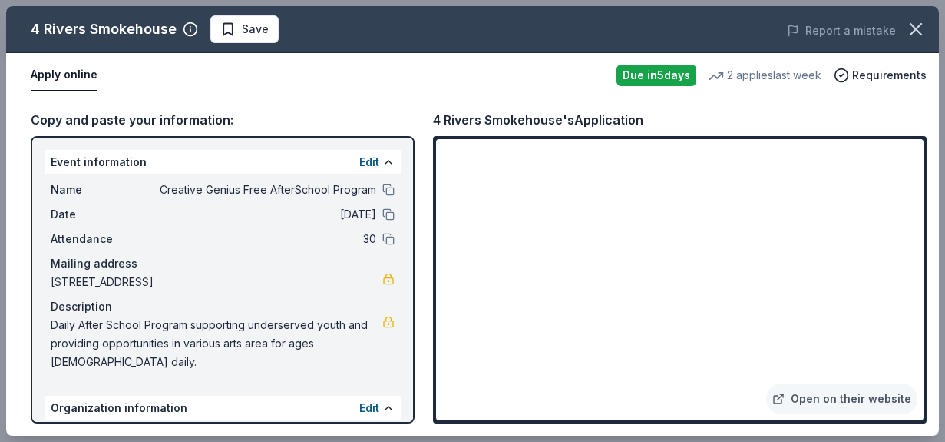
drag, startPoint x: 413, startPoint y: 201, endPoint x: 426, endPoint y: 292, distance: 91.6
click at [426, 292] on div "4 Rivers Smokehouse Save Report a mistake Apply online Due [DATE] 2 applies las…" at bounding box center [472, 220] width 933 height 429
drag, startPoint x: 410, startPoint y: 235, endPoint x: 409, endPoint y: 321, distance: 86.0
click at [409, 321] on div "4 Rivers Smokehouse Save Report a mistake Apply online Due [DATE] 2 applies las…" at bounding box center [472, 220] width 933 height 429
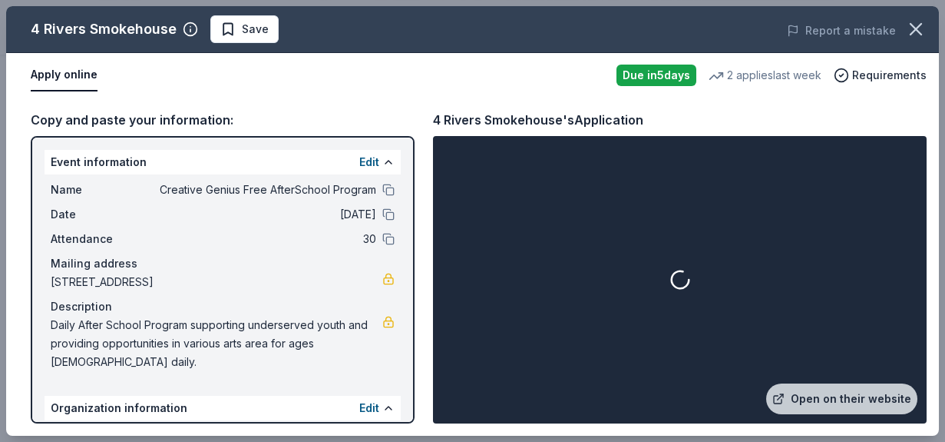
drag, startPoint x: 405, startPoint y: 258, endPoint x: 419, endPoint y: 361, distance: 103.8
click at [419, 361] on div "4 Rivers Smokehouse Save Report a mistake Apply online Due [DATE] 2 applies las…" at bounding box center [472, 220] width 933 height 429
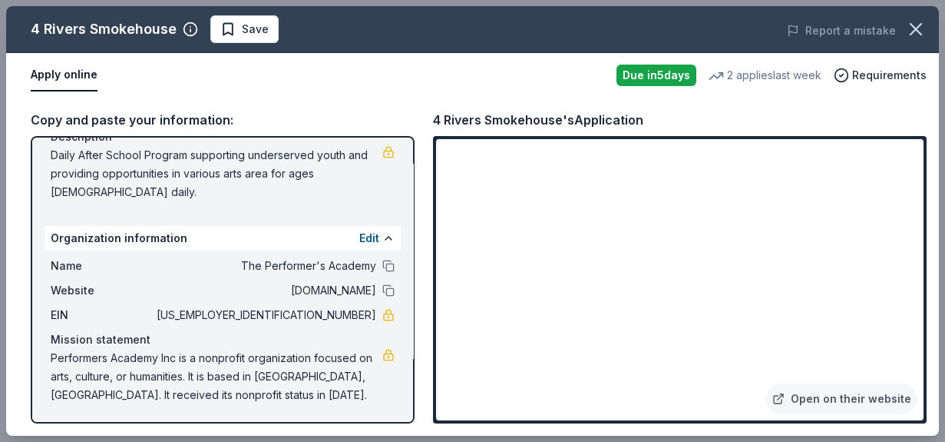
scroll to position [0, 0]
